Goal: Check status: Check status

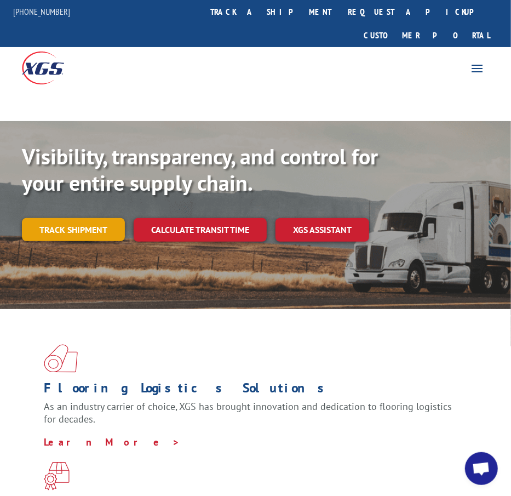
click at [44, 218] on link "Track shipment" at bounding box center [73, 229] width 103 height 23
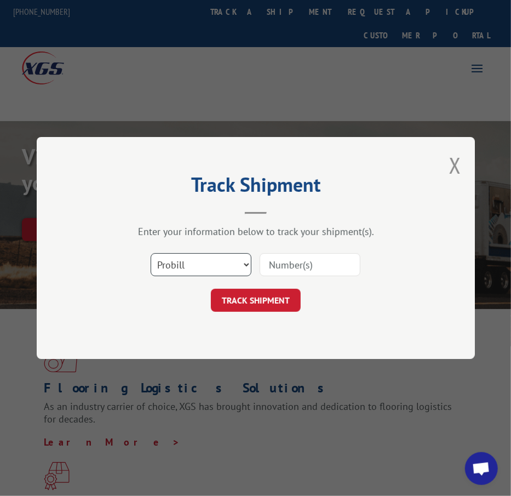
click at [233, 262] on select "Select category... Probill BOL PO" at bounding box center [201, 264] width 101 height 23
select select "bol"
click at [151, 253] on select "Select category... Probill BOL PO" at bounding box center [201, 264] width 101 height 23
click at [344, 270] on input at bounding box center [310, 264] width 101 height 23
type input "362461"
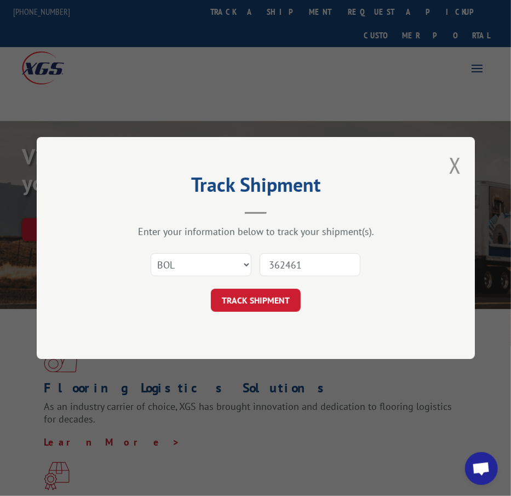
click button "TRACK SHIPMENT" at bounding box center [256, 300] width 90 height 23
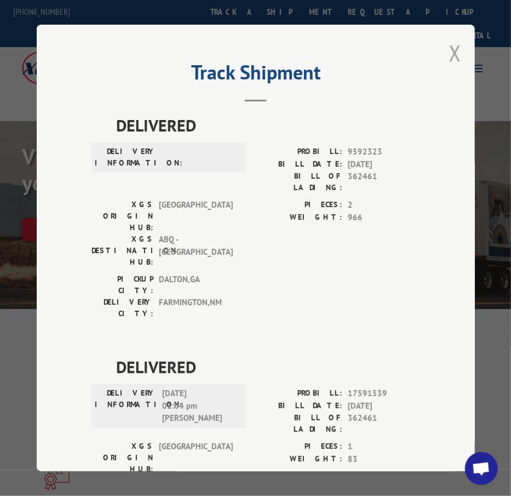
click at [453, 49] on button "Close modal" at bounding box center [456, 52] width 12 height 29
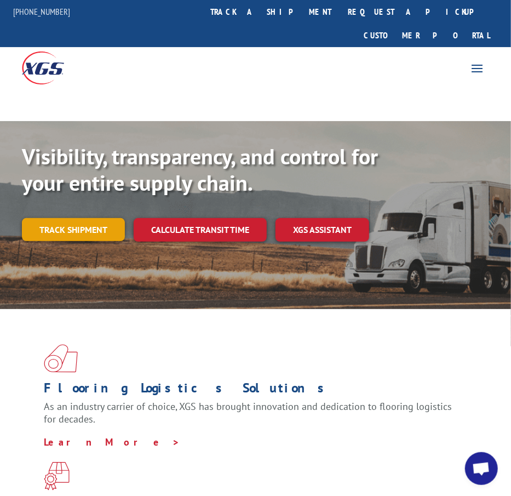
click at [90, 218] on link "Track shipment" at bounding box center [73, 229] width 103 height 23
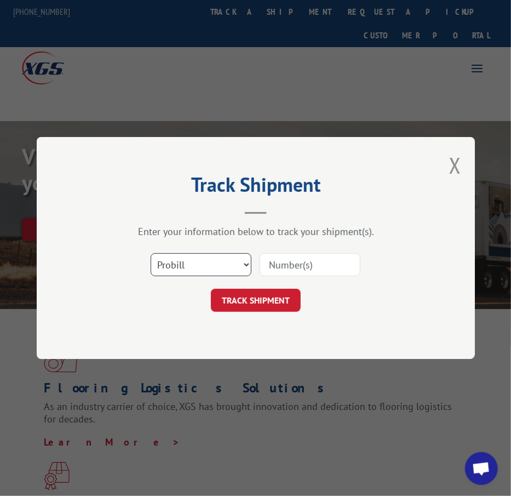
click at [218, 268] on select "Select category... Probill BOL PO" at bounding box center [201, 264] width 101 height 23
select select "bol"
click at [151, 253] on select "Select category... Probill BOL PO" at bounding box center [201, 264] width 101 height 23
click at [312, 259] on input at bounding box center [310, 264] width 101 height 23
type input "3373443"
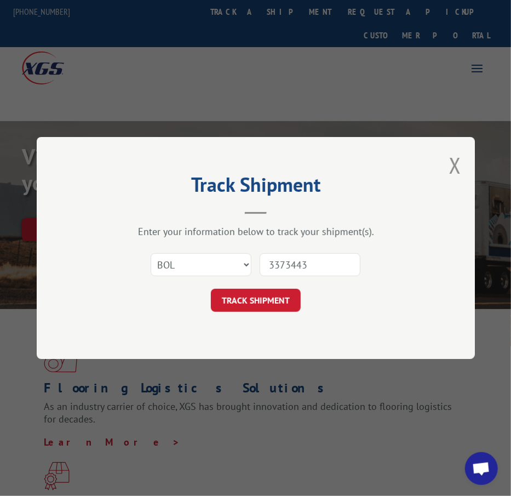
click button "TRACK SHIPMENT" at bounding box center [256, 300] width 90 height 23
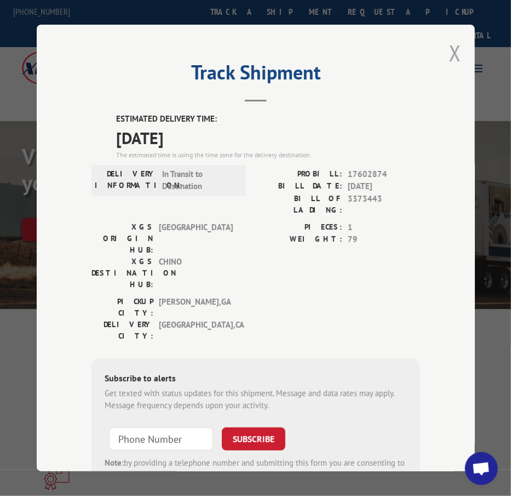
click at [456, 47] on button "Close modal" at bounding box center [456, 52] width 12 height 29
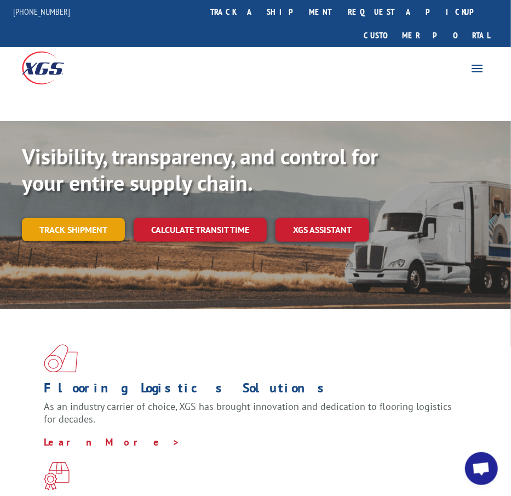
click at [95, 218] on link "Track shipment" at bounding box center [73, 229] width 103 height 23
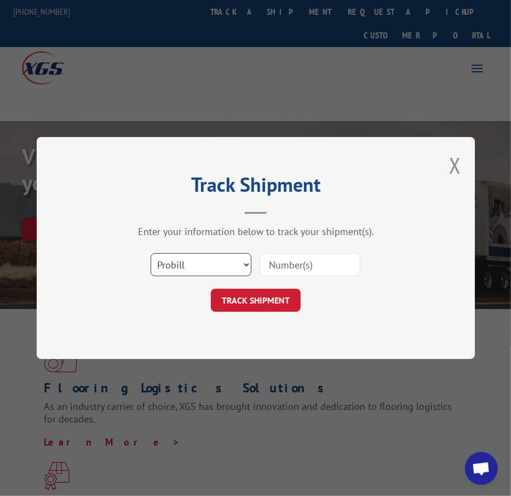
click at [183, 270] on select "Select category... Probill BOL PO" at bounding box center [201, 264] width 101 height 23
select select "bol"
click at [151, 253] on select "Select category... Probill BOL PO" at bounding box center [201, 264] width 101 height 23
click at [327, 271] on input at bounding box center [310, 264] width 101 height 23
type input "0500081"
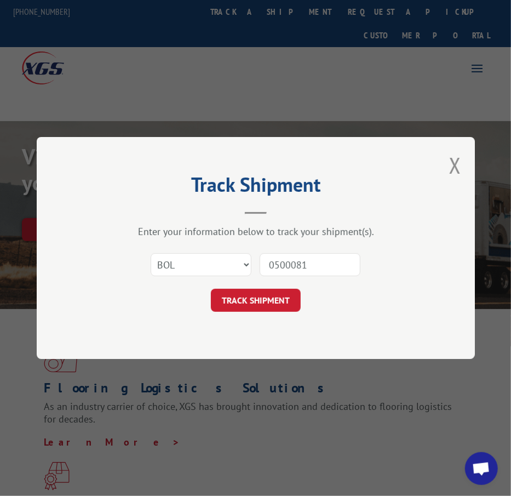
click button "TRACK SHIPMENT" at bounding box center [256, 300] width 90 height 23
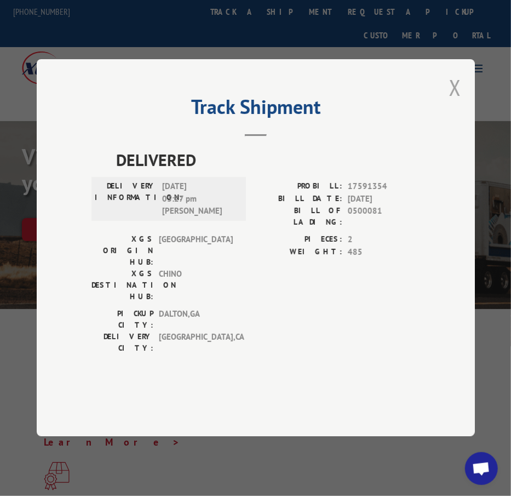
click at [454, 102] on button "Close modal" at bounding box center [456, 87] width 12 height 29
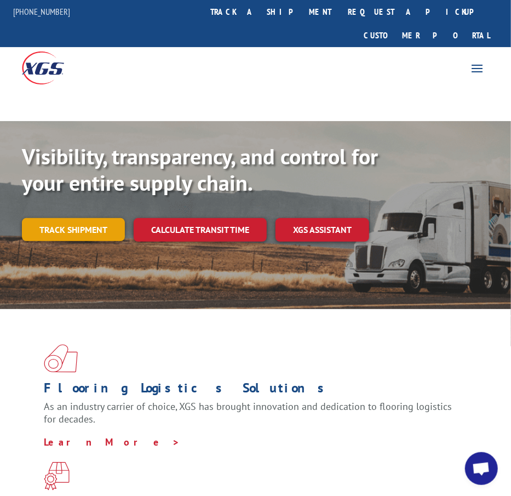
click at [66, 218] on link "Track shipment" at bounding box center [73, 229] width 103 height 23
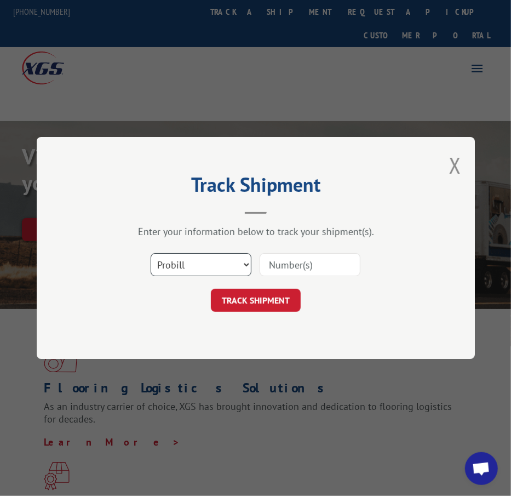
click at [227, 267] on select "Select category... Probill BOL PO" at bounding box center [201, 264] width 101 height 23
select select "bol"
click at [151, 253] on select "Select category... Probill BOL PO" at bounding box center [201, 264] width 101 height 23
click at [275, 263] on input at bounding box center [310, 264] width 101 height 23
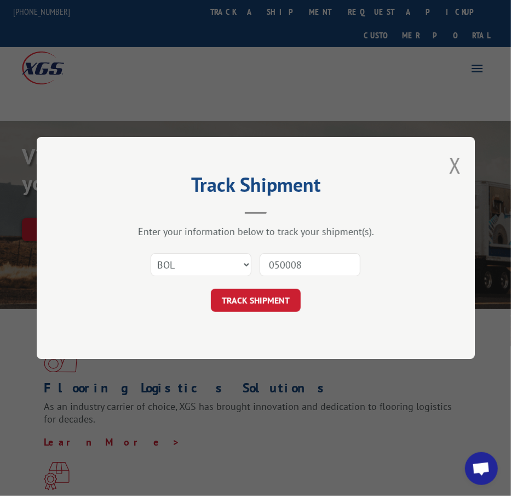
type input "0500081"
click button "TRACK SHIPMENT" at bounding box center [256, 300] width 90 height 23
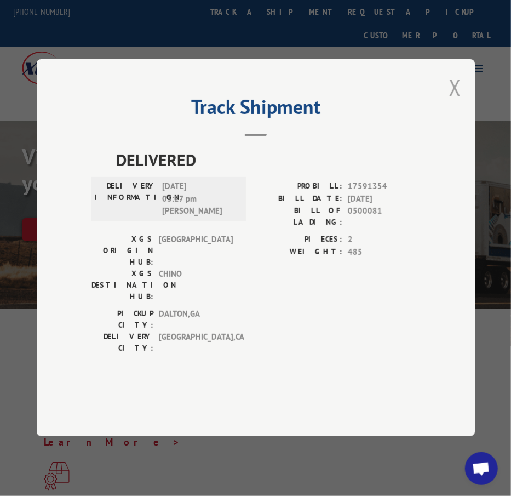
click at [453, 102] on button "Close modal" at bounding box center [456, 87] width 12 height 29
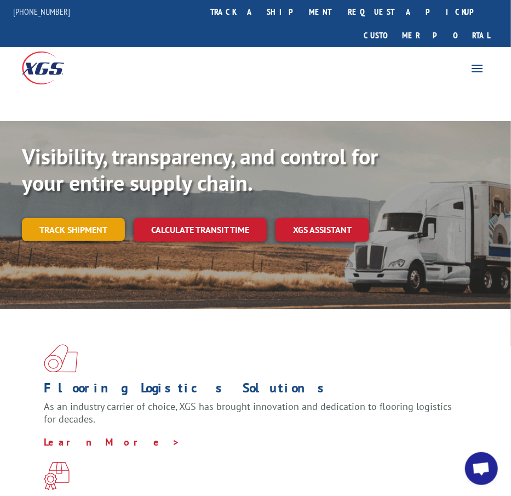
click at [69, 218] on link "Track shipment" at bounding box center [73, 229] width 103 height 23
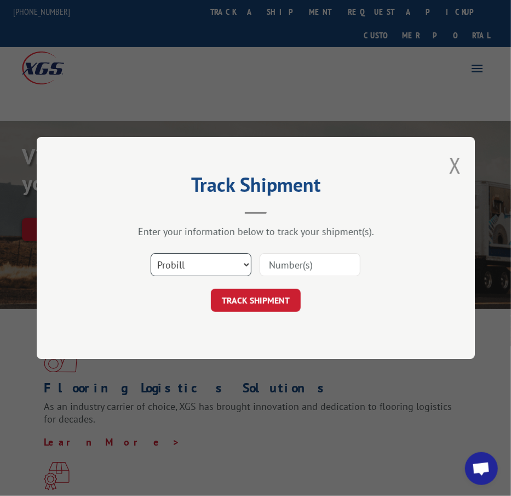
click at [209, 265] on select "Select category... Probill BOL PO" at bounding box center [201, 264] width 101 height 23
select select "bol"
click at [151, 253] on select "Select category... Probill BOL PO" at bounding box center [201, 264] width 101 height 23
click at [308, 270] on input at bounding box center [310, 264] width 101 height 23
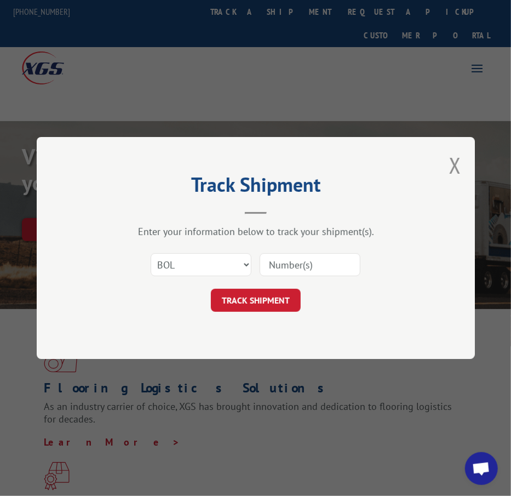
click at [308, 270] on input at bounding box center [310, 264] width 101 height 23
type input "6013326"
click button "TRACK SHIPMENT" at bounding box center [256, 300] width 90 height 23
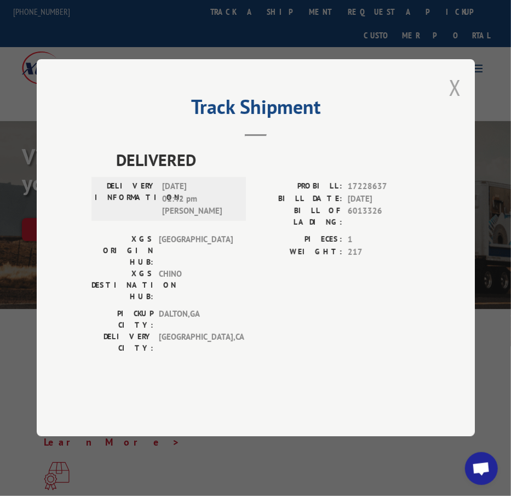
click at [458, 102] on button "Close modal" at bounding box center [456, 87] width 12 height 29
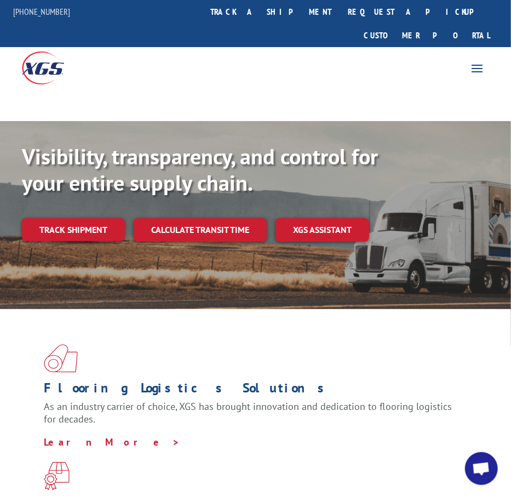
click at [94, 218] on link "Track shipment" at bounding box center [73, 229] width 103 height 23
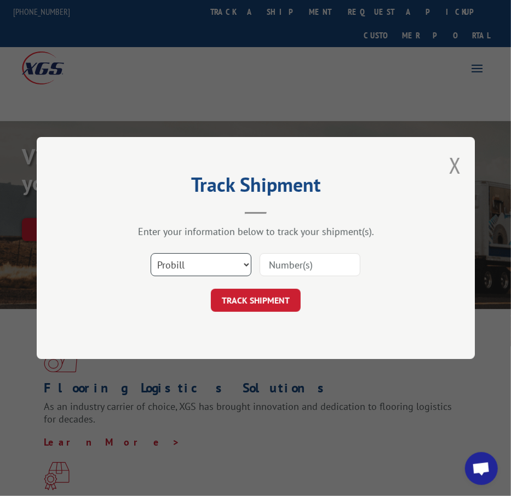
drag, startPoint x: 169, startPoint y: 258, endPoint x: 179, endPoint y: 270, distance: 15.5
click at [169, 258] on select "Select category... Probill BOL PO" at bounding box center [201, 264] width 101 height 23
select select "bol"
click at [151, 253] on select "Select category... Probill BOL PO" at bounding box center [201, 264] width 101 height 23
click at [288, 274] on input at bounding box center [310, 264] width 101 height 23
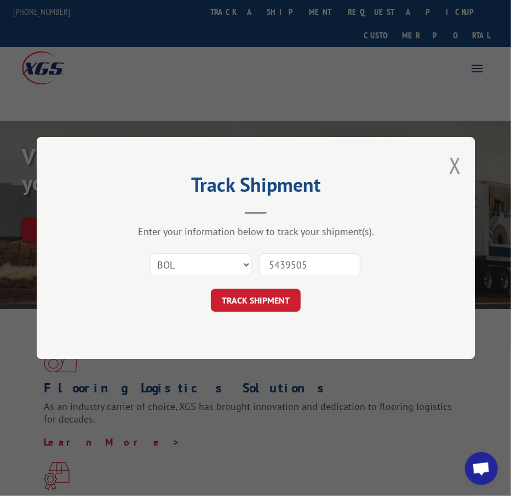
type input "54395054"
click button "TRACK SHIPMENT" at bounding box center [256, 300] width 90 height 23
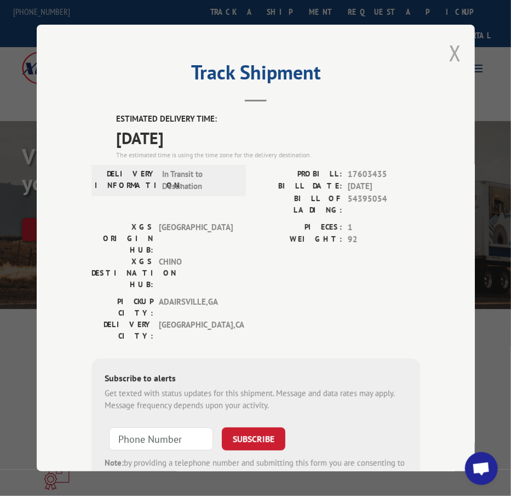
click at [450, 41] on button "Close modal" at bounding box center [456, 52] width 12 height 29
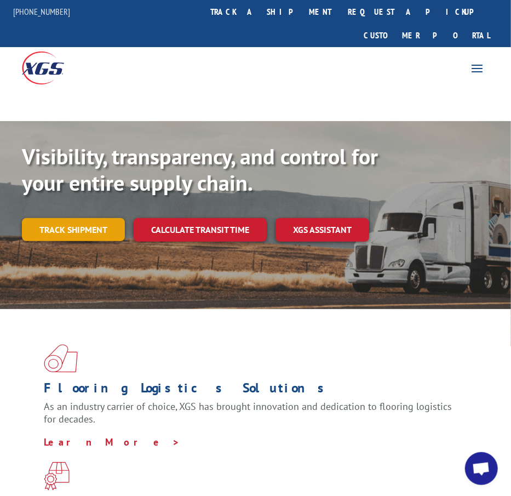
click at [68, 218] on link "Track shipment" at bounding box center [73, 229] width 103 height 23
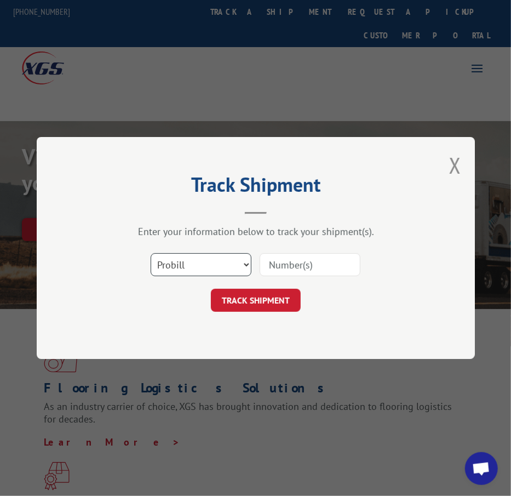
click at [208, 274] on select "Select category... Probill BOL PO" at bounding box center [201, 264] width 101 height 23
select select "bol"
click at [151, 253] on select "Select category... Probill BOL PO" at bounding box center [201, 264] width 101 height 23
click at [296, 266] on input at bounding box center [310, 264] width 101 height 23
type input "54395024"
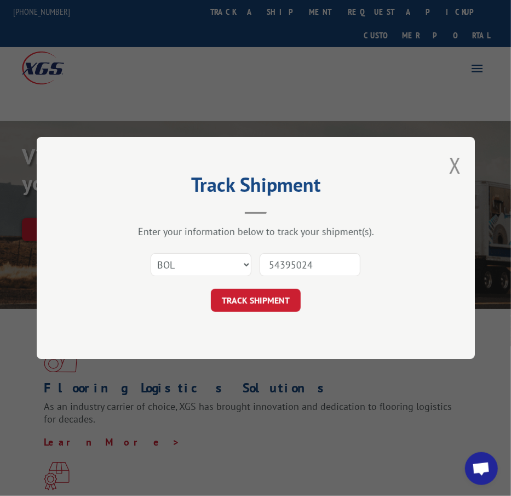
click button "TRACK SHIPMENT" at bounding box center [256, 300] width 90 height 23
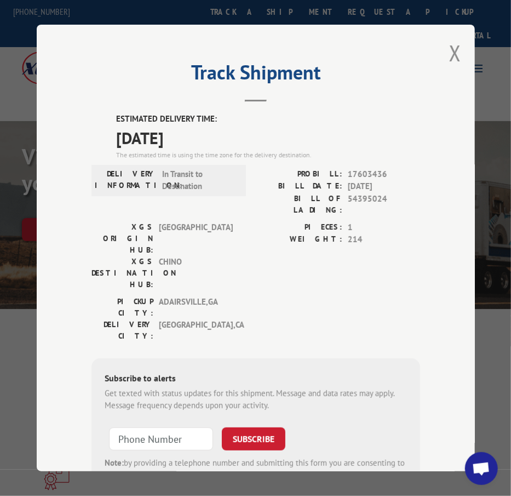
click at [450, 41] on button "Close modal" at bounding box center [456, 52] width 12 height 29
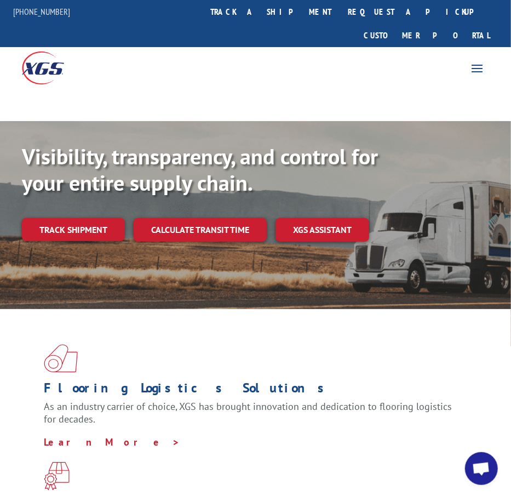
click at [62, 189] on div "Visibility, transparency, and control for your entire supply chain. Track shipm…" at bounding box center [256, 203] width 468 height 121
click at [62, 218] on link "Track shipment" at bounding box center [73, 229] width 103 height 23
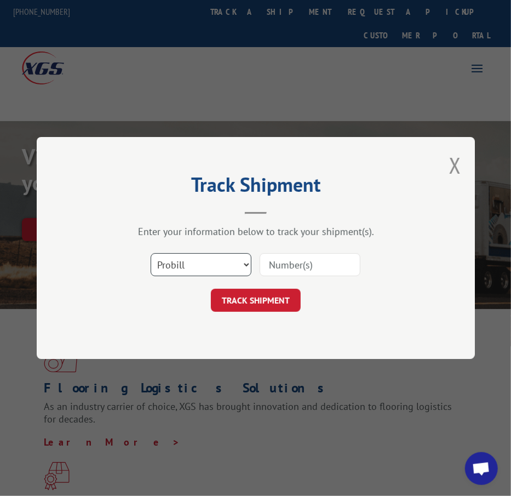
click at [170, 264] on select "Select category... Probill BOL PO" at bounding box center [201, 264] width 101 height 23
select select "bol"
click at [151, 253] on select "Select category... Probill BOL PO" at bounding box center [201, 264] width 101 height 23
click at [277, 270] on input at bounding box center [310, 264] width 101 height 23
type input "54395024"
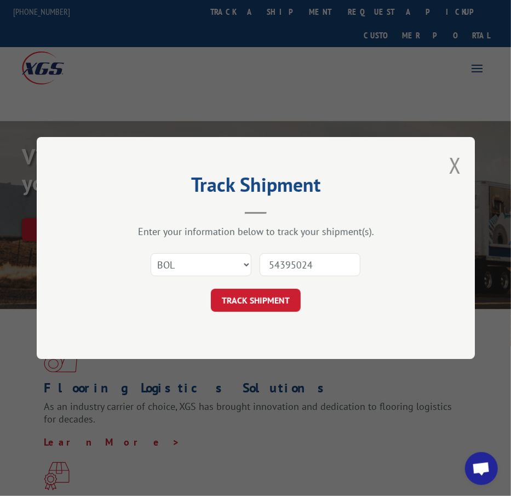
click button "TRACK SHIPMENT" at bounding box center [256, 300] width 90 height 23
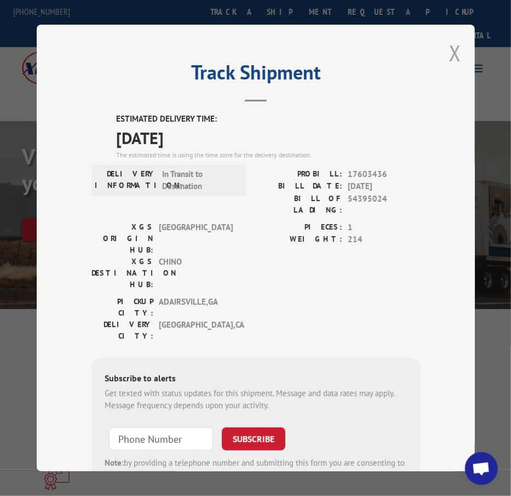
click at [453, 42] on button "Close modal" at bounding box center [456, 52] width 12 height 29
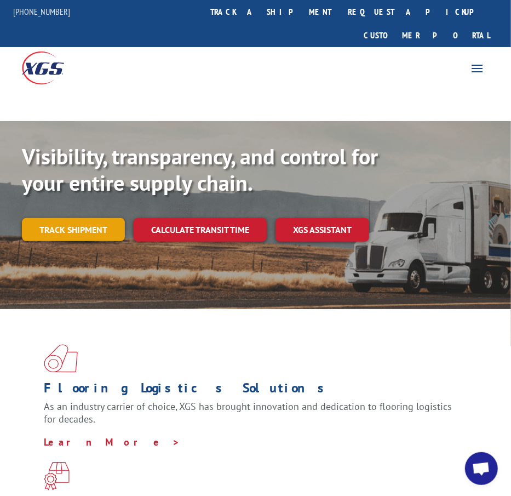
click at [88, 218] on link "Track shipment" at bounding box center [73, 229] width 103 height 23
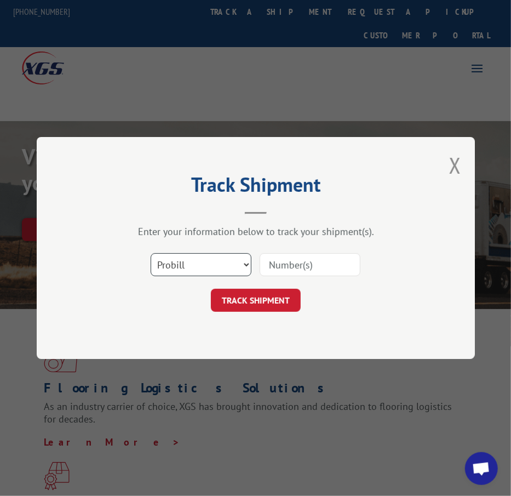
drag, startPoint x: 164, startPoint y: 263, endPoint x: 178, endPoint y: 270, distance: 15.4
click at [164, 263] on select "Select category... Probill BOL PO" at bounding box center [201, 264] width 101 height 23
select select "bol"
click at [151, 253] on select "Select category... Probill BOL PO" at bounding box center [201, 264] width 101 height 23
click at [288, 267] on input at bounding box center [310, 264] width 101 height 23
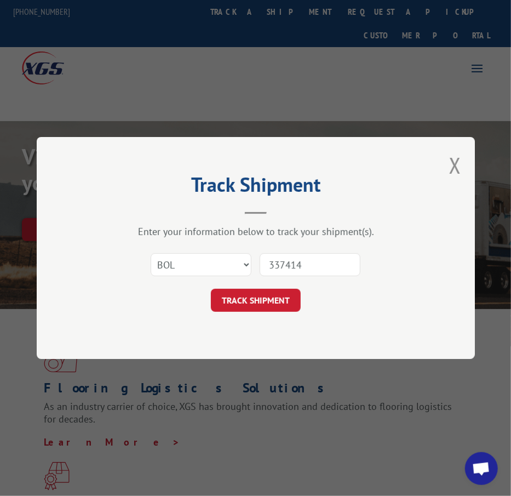
type input "3374141"
click button "TRACK SHIPMENT" at bounding box center [256, 300] width 90 height 23
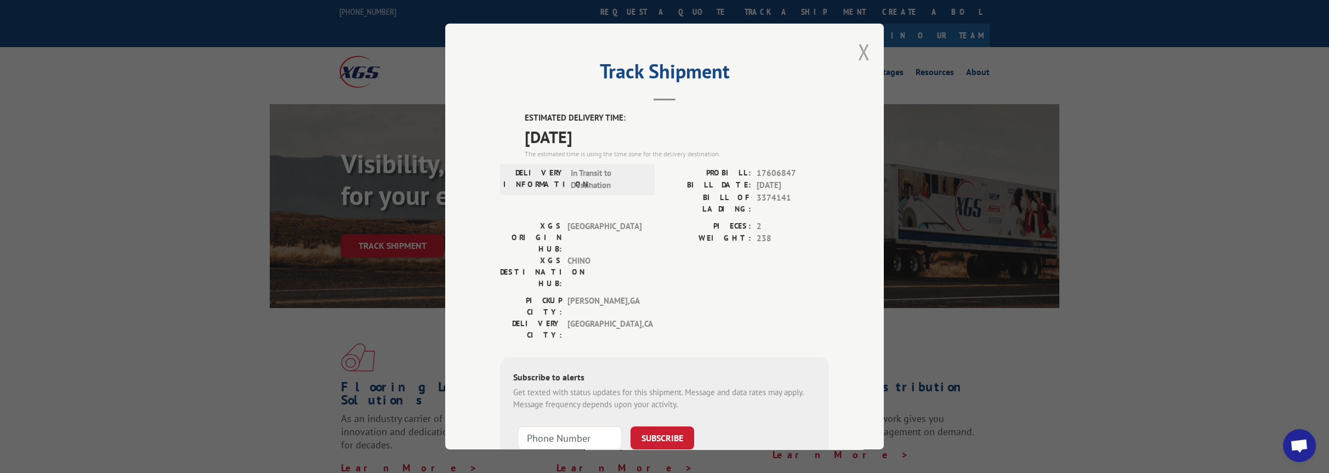
click at [511, 42] on button "Close modal" at bounding box center [864, 51] width 12 height 29
